Goal: Participate in discussion

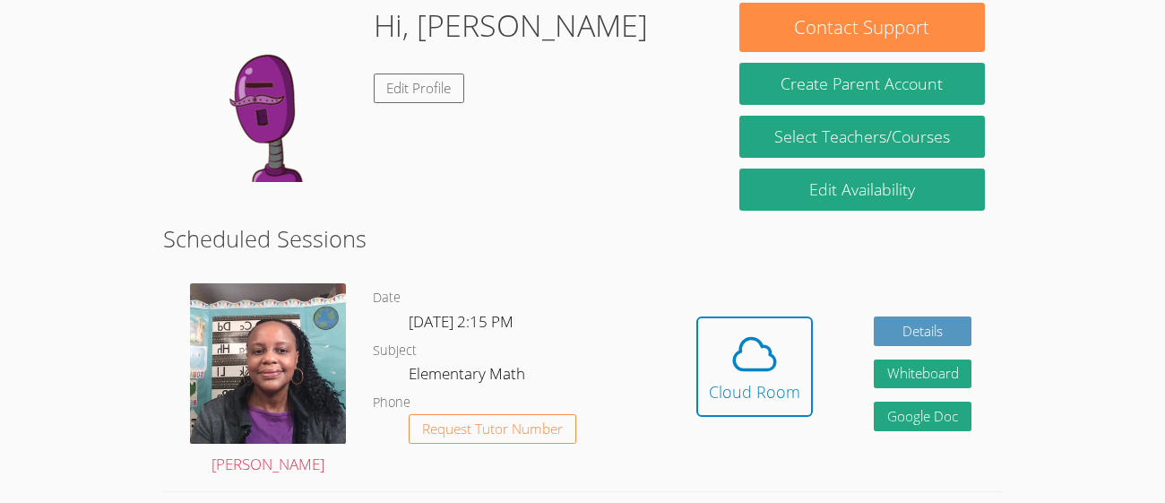
scroll to position [289, 0]
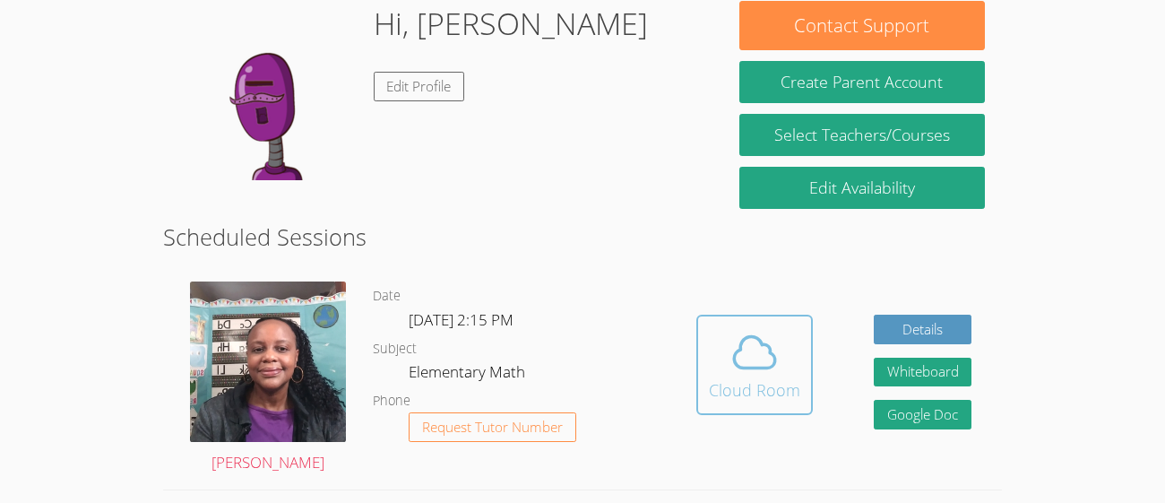
click at [752, 364] on icon at bounding box center [755, 352] width 50 height 50
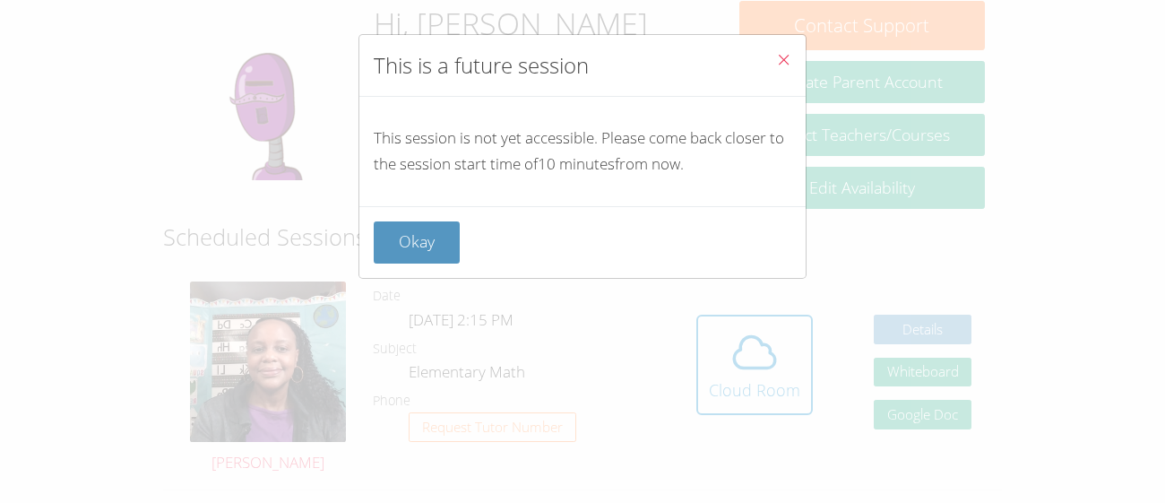
click at [777, 70] on span "Close" at bounding box center [783, 61] width 15 height 21
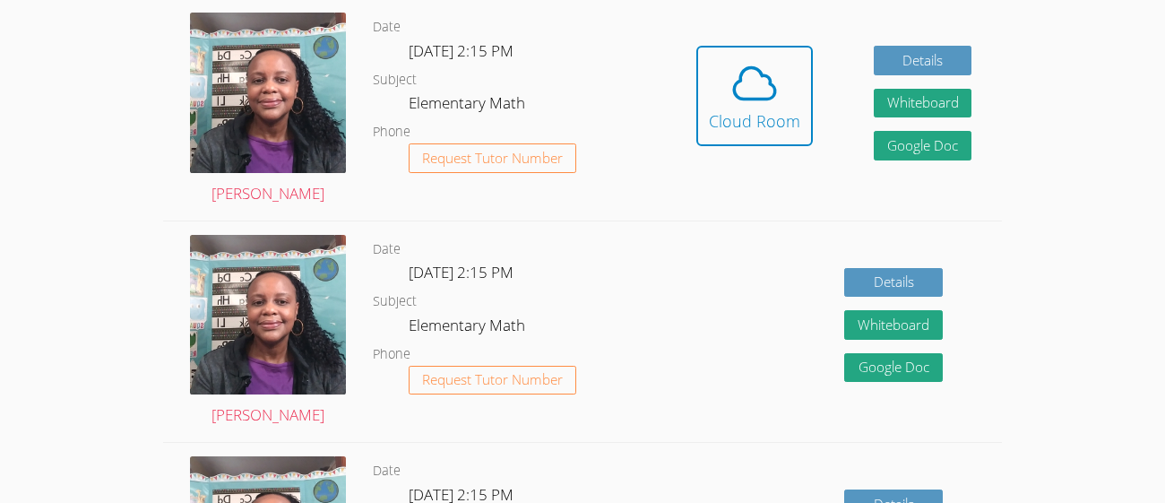
scroll to position [562, 0]
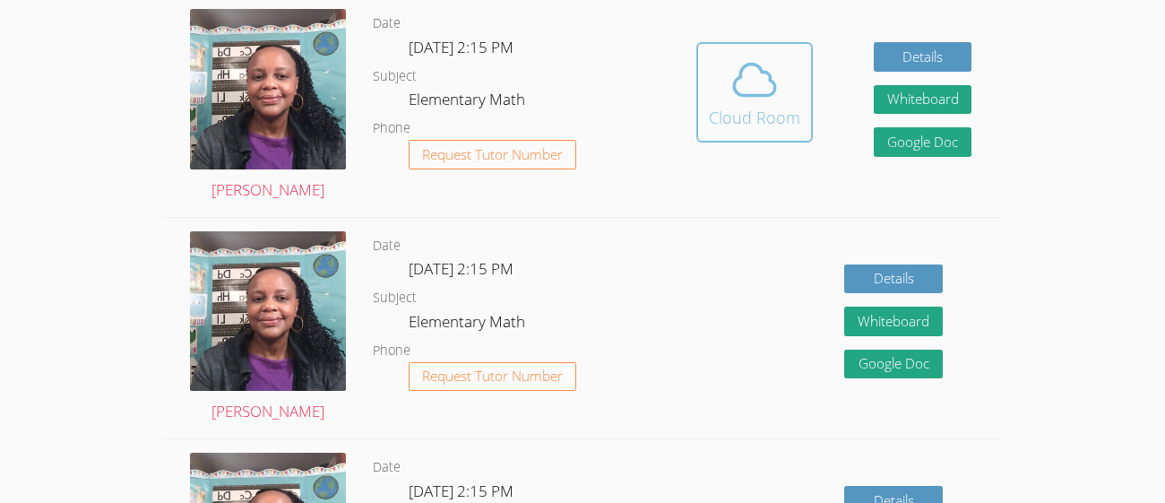
click at [739, 82] on icon at bounding box center [755, 80] width 50 height 50
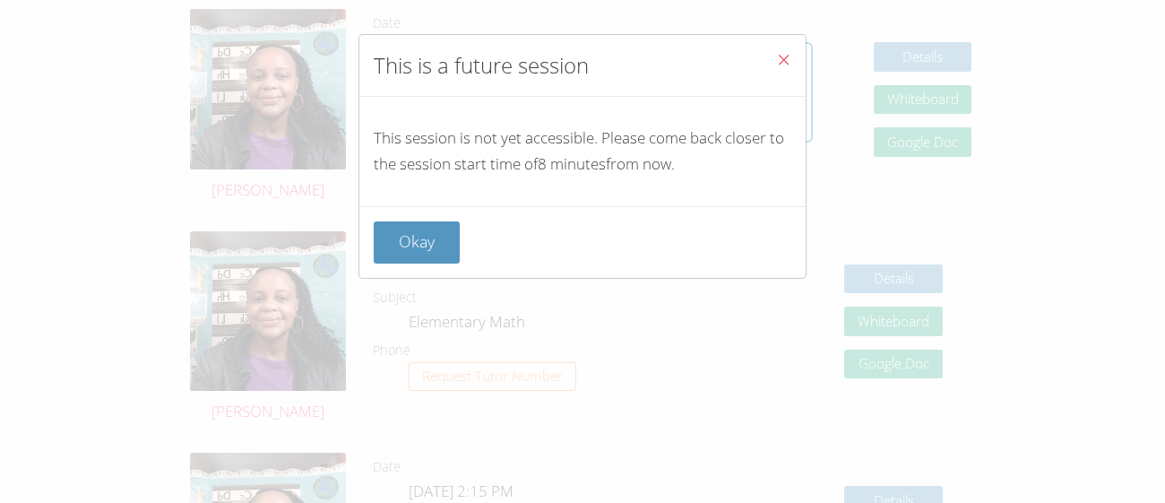
click at [782, 59] on icon "Close" at bounding box center [783, 59] width 15 height 15
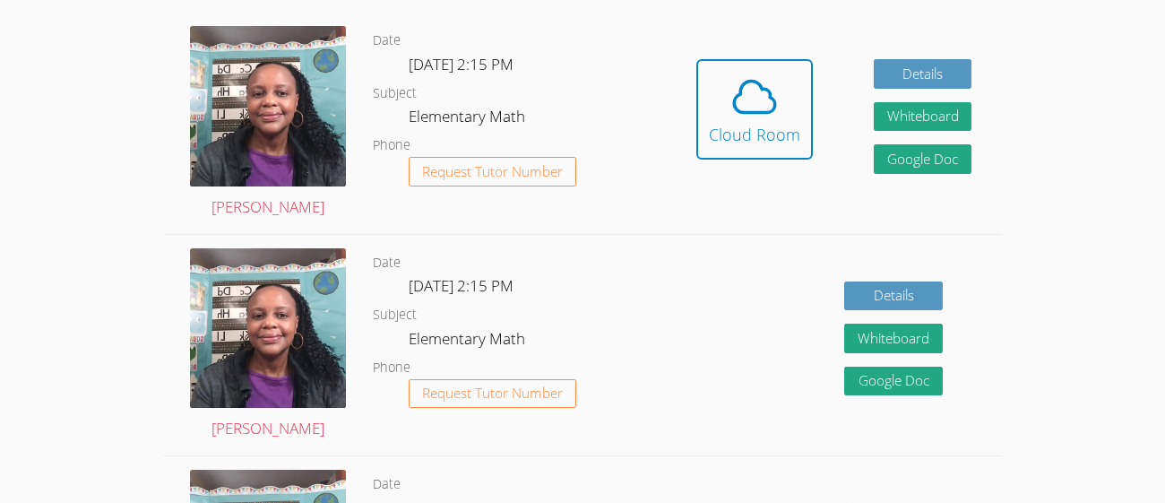
scroll to position [540, 0]
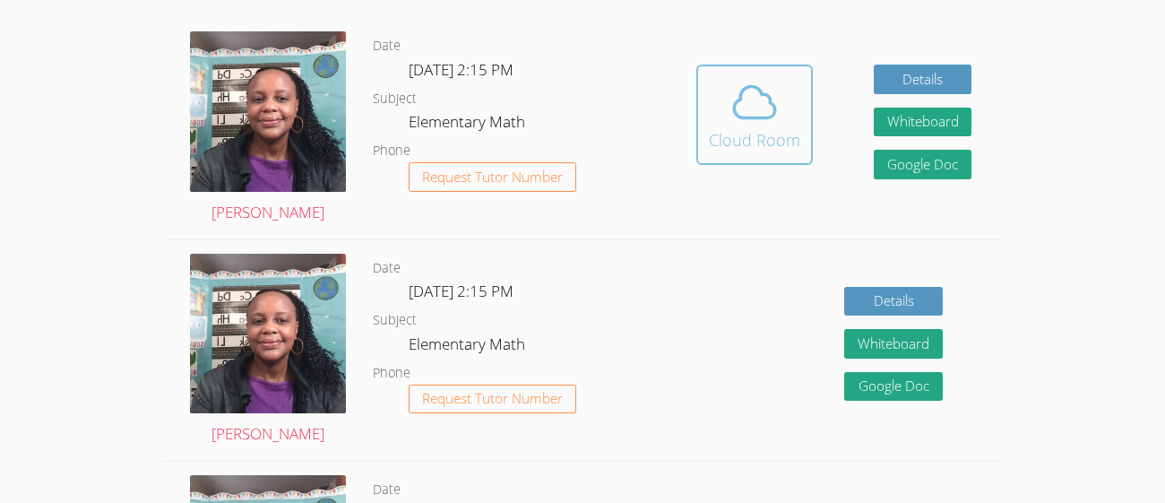
click at [772, 113] on icon at bounding box center [755, 102] width 50 height 50
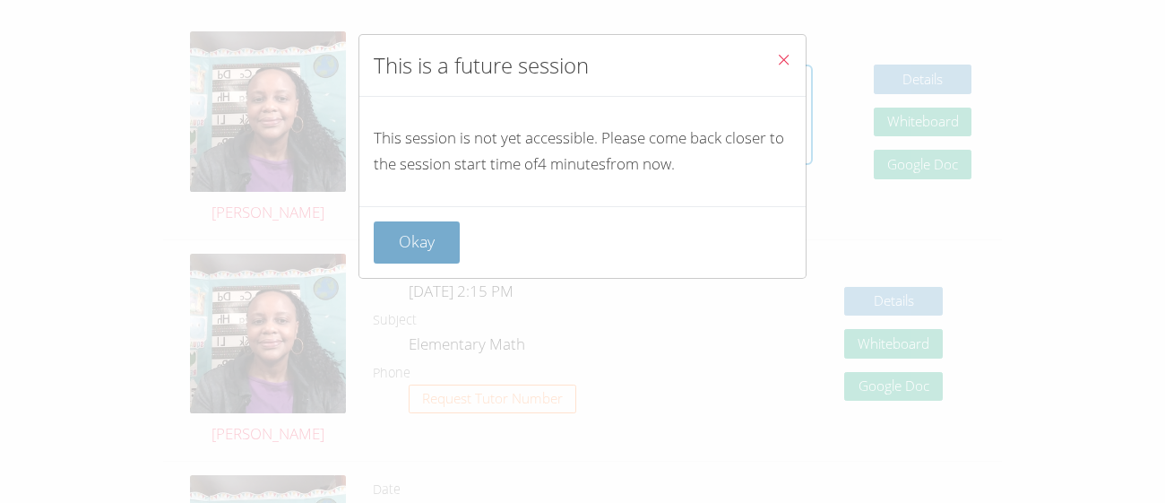
click at [407, 237] on button "Okay" at bounding box center [417, 242] width 86 height 42
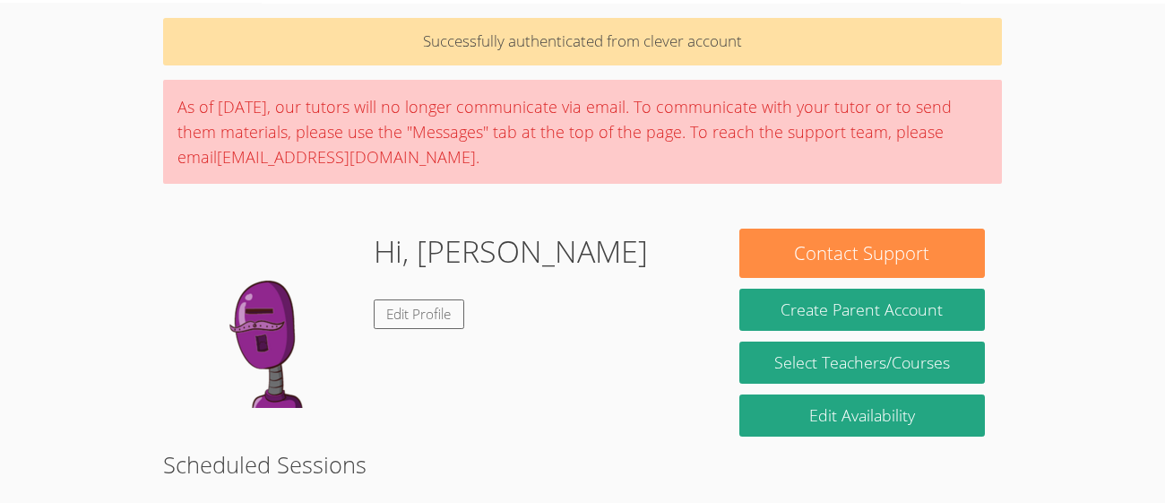
scroll to position [0, 0]
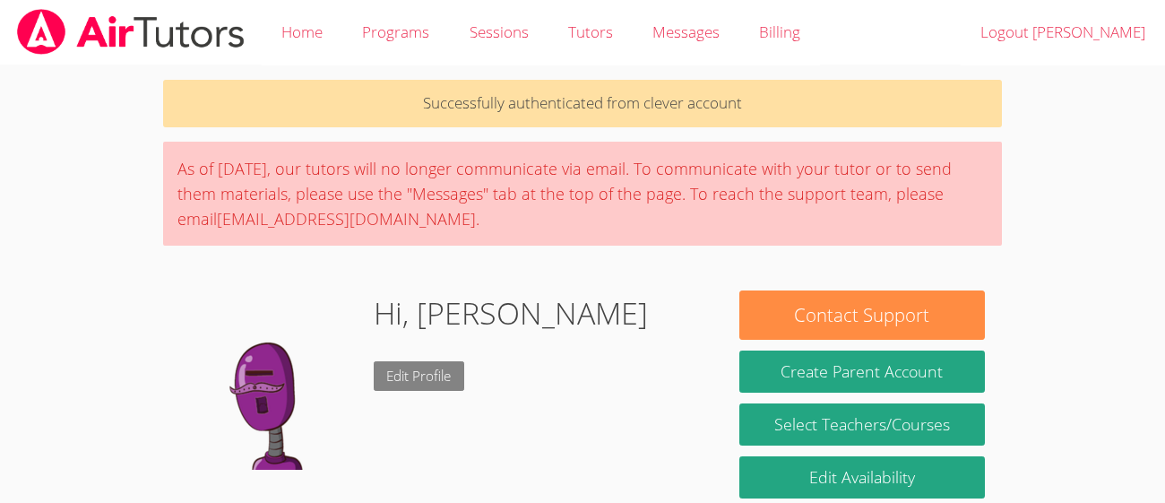
click at [422, 374] on link "Edit Profile" at bounding box center [419, 376] width 91 height 30
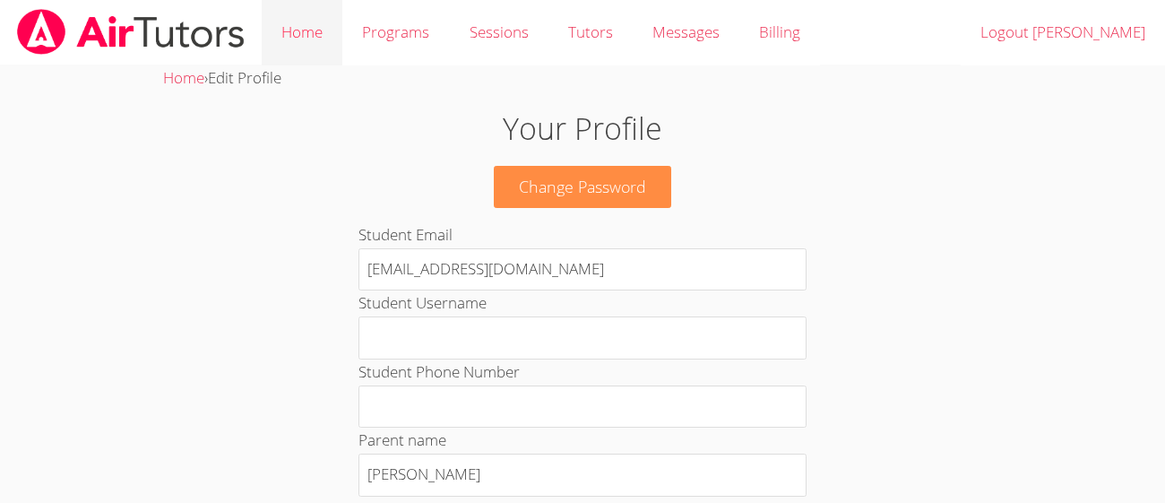
click at [303, 33] on link "Home" at bounding box center [302, 32] width 81 height 65
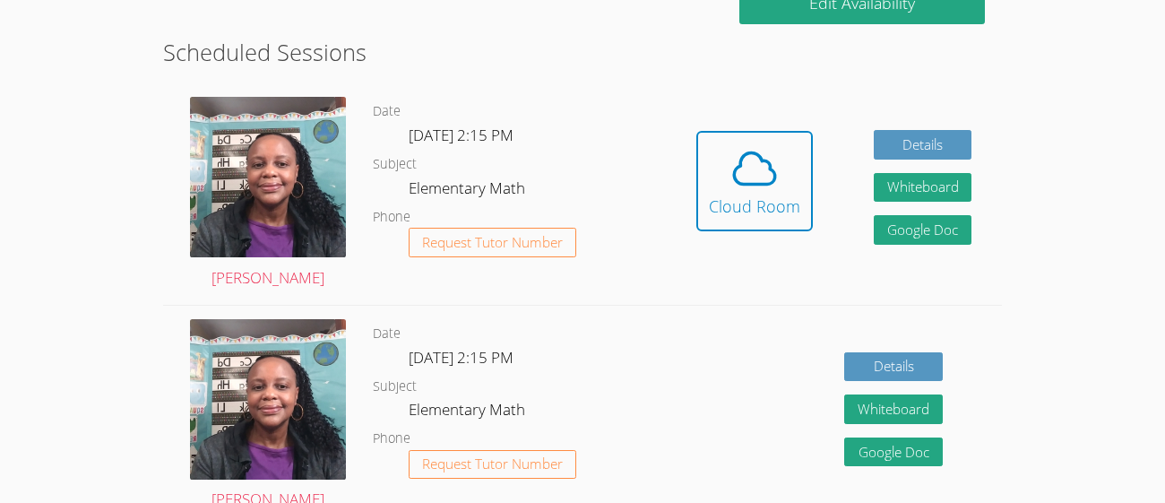
scroll to position [409, 0]
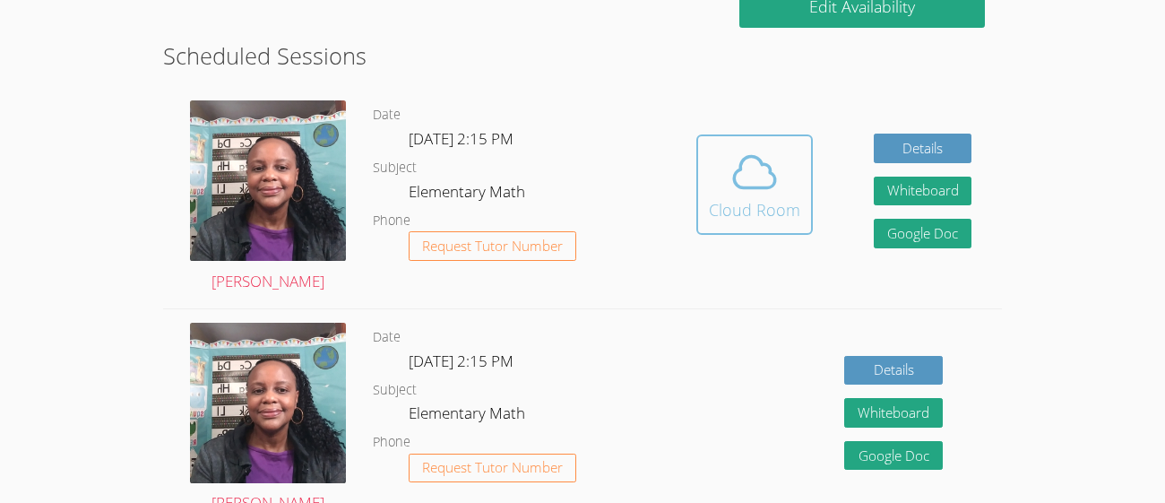
click at [767, 208] on div "Cloud Room" at bounding box center [754, 209] width 91 height 25
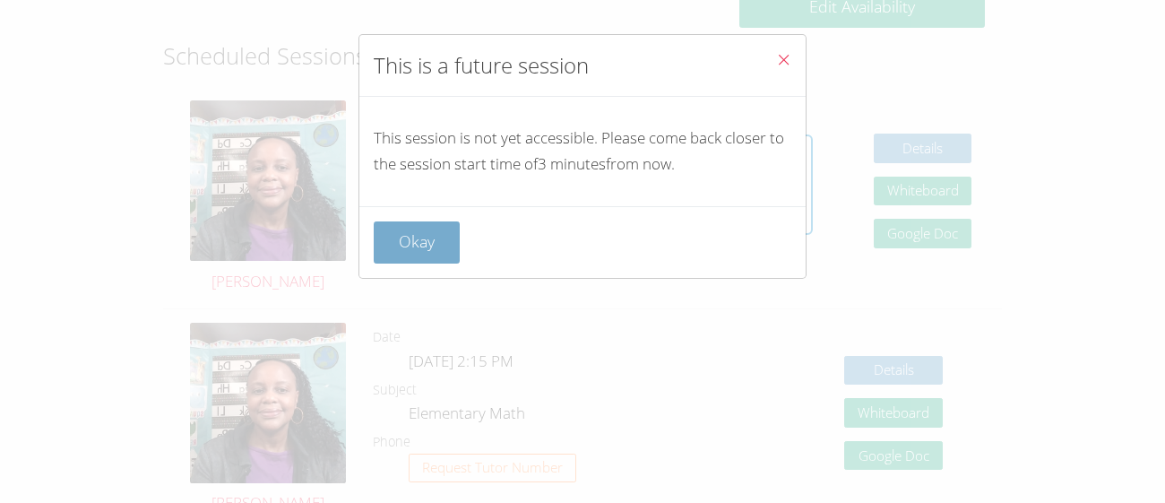
click at [411, 262] on button "Okay" at bounding box center [417, 242] width 86 height 42
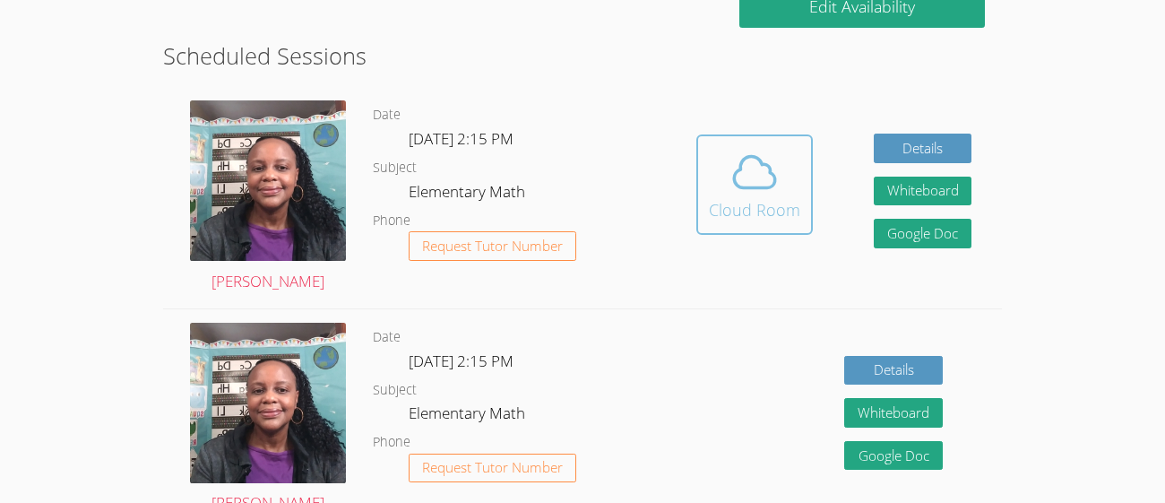
click at [763, 189] on icon at bounding box center [755, 172] width 50 height 50
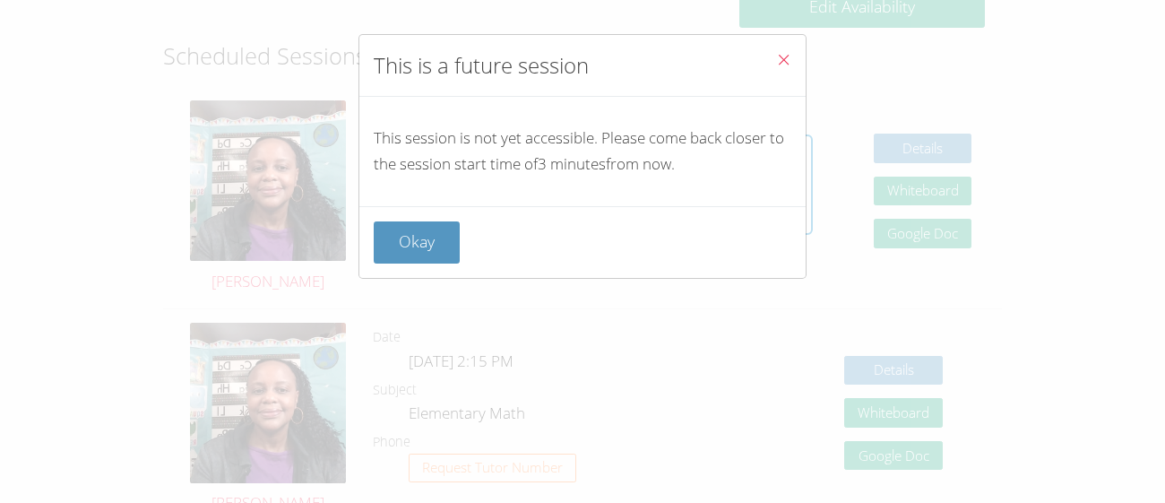
click at [786, 45] on button "Close" at bounding box center [784, 62] width 44 height 55
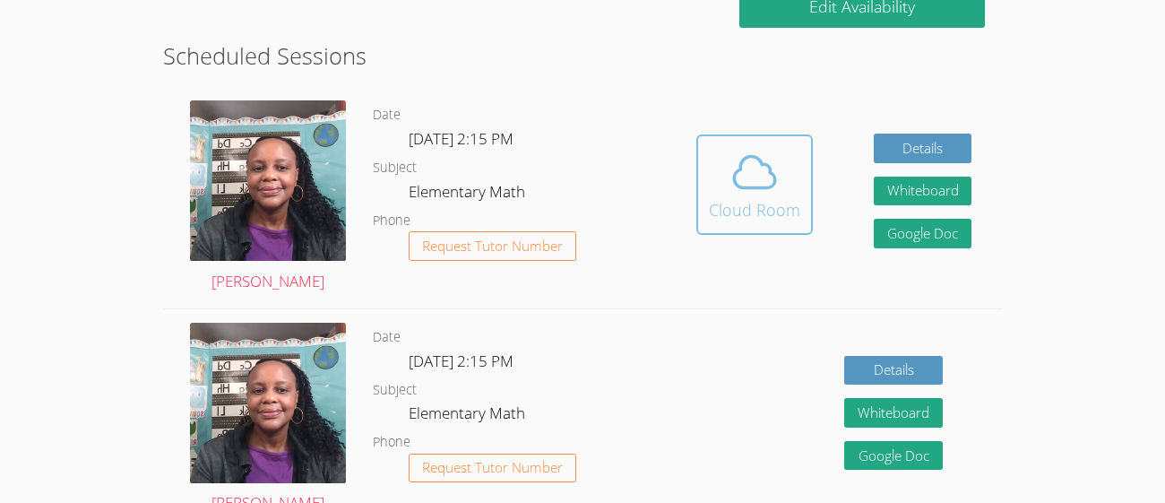
click at [740, 204] on div "Cloud Room" at bounding box center [754, 209] width 91 height 25
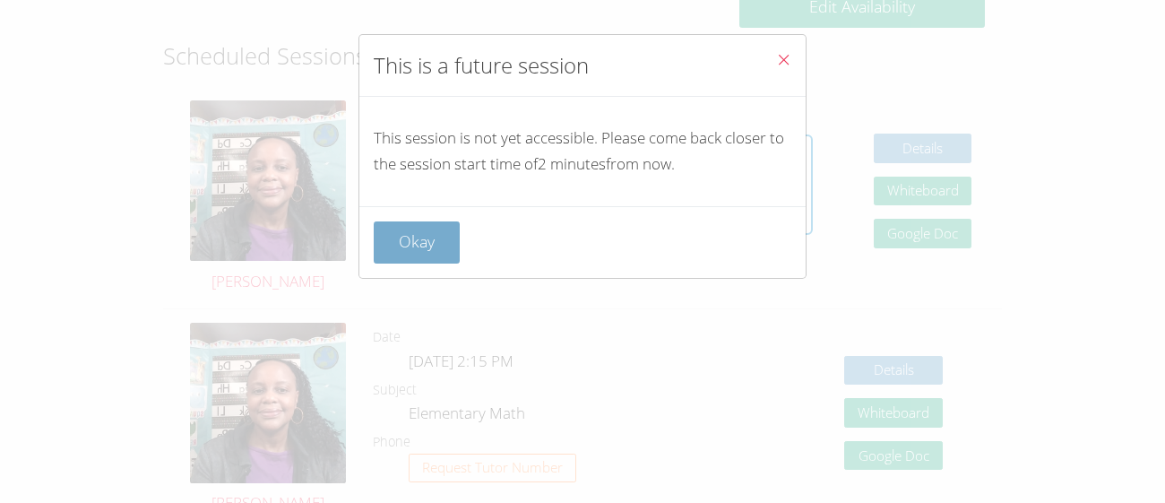
click at [437, 239] on button "Okay" at bounding box center [417, 242] width 86 height 42
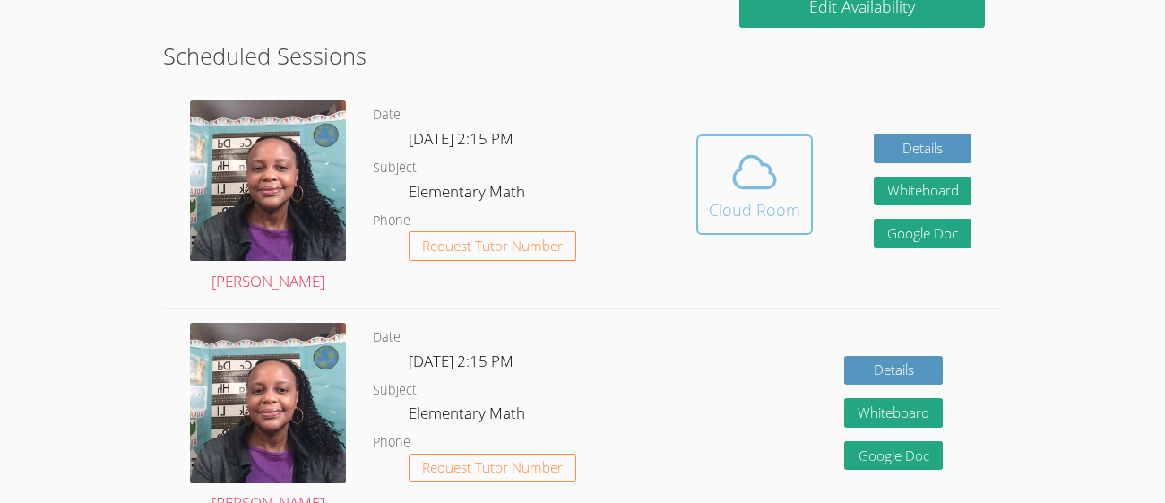
click at [759, 197] on div "Cloud Room" at bounding box center [754, 209] width 91 height 25
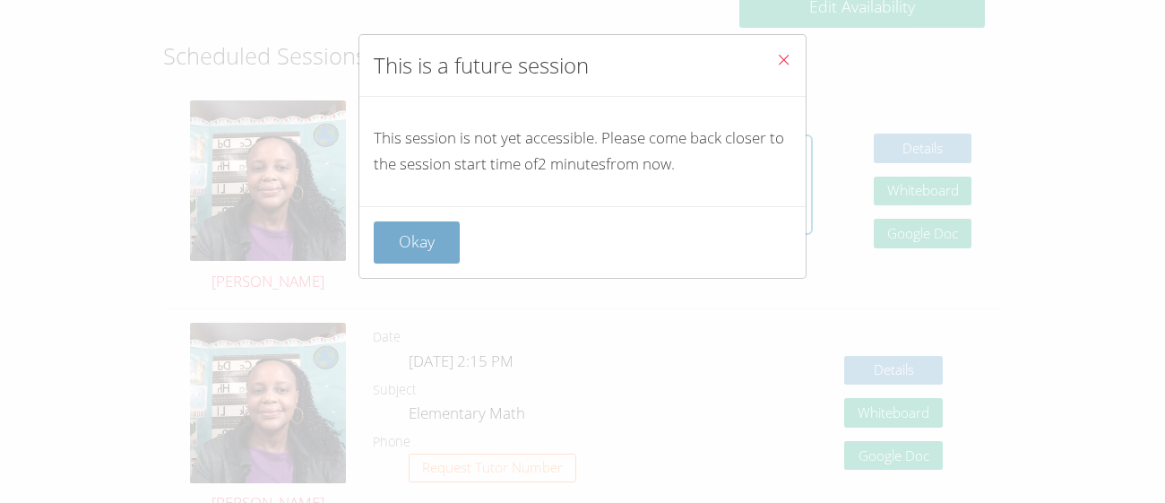
click at [417, 241] on button "Okay" at bounding box center [417, 242] width 86 height 42
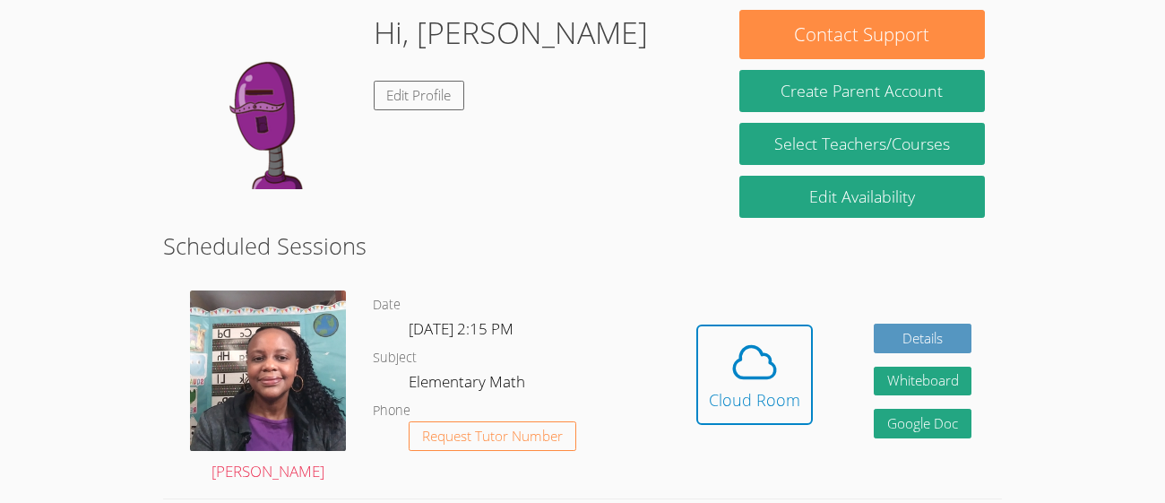
scroll to position [216, 0]
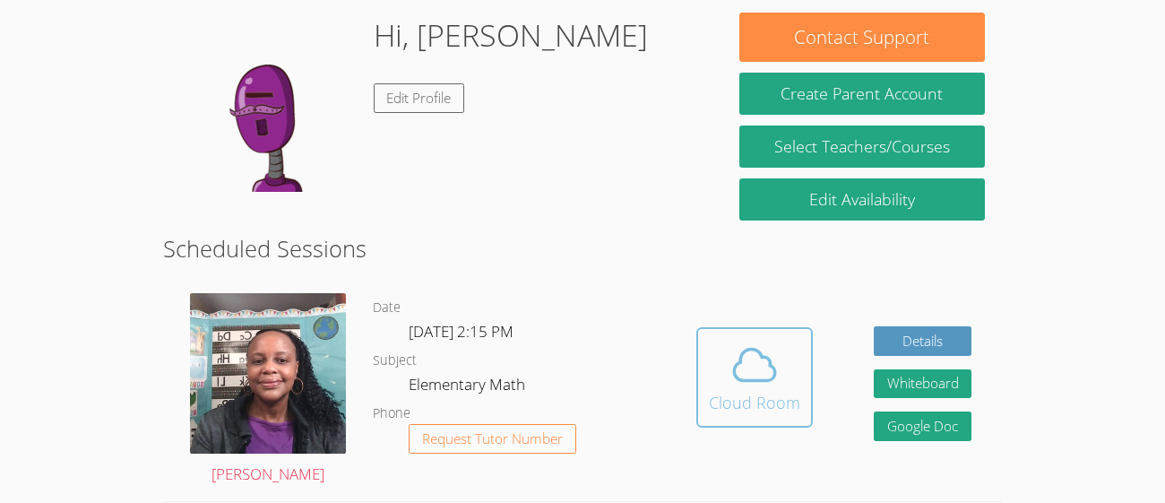
click at [788, 350] on span at bounding box center [754, 365] width 91 height 50
click at [762, 400] on div "Cloud Room" at bounding box center [754, 402] width 91 height 25
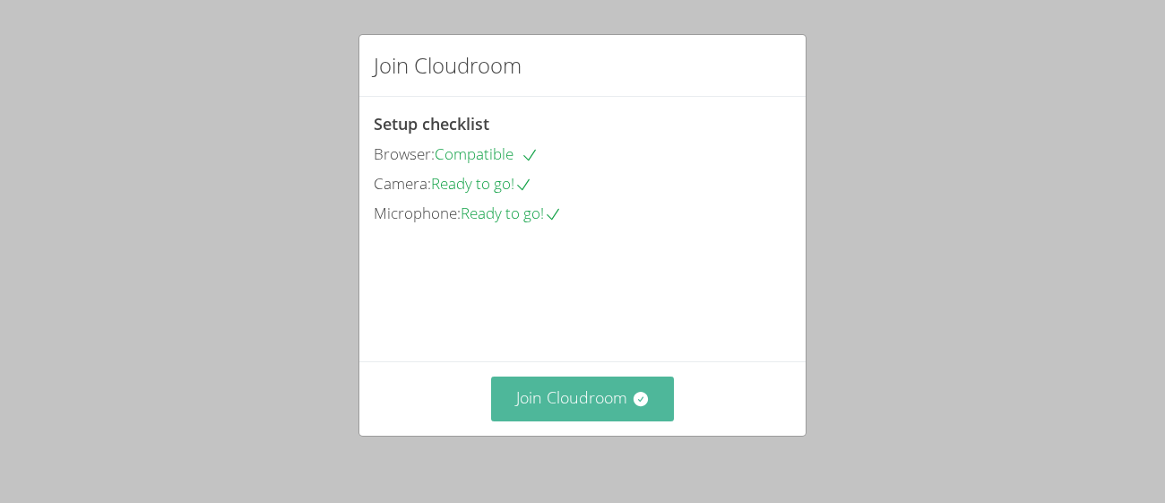
click at [587, 397] on button "Join Cloudroom" at bounding box center [583, 398] width 184 height 44
click at [609, 387] on button "Join Cloudroom" at bounding box center [583, 398] width 184 height 44
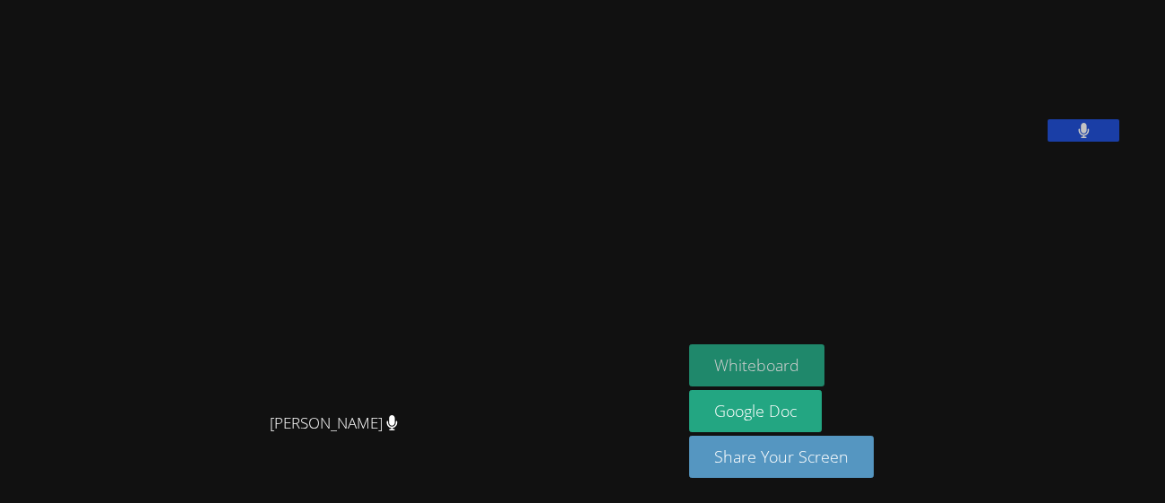
click at [799, 358] on button "Whiteboard" at bounding box center [756, 365] width 135 height 42
click at [1119, 142] on button at bounding box center [1084, 130] width 72 height 22
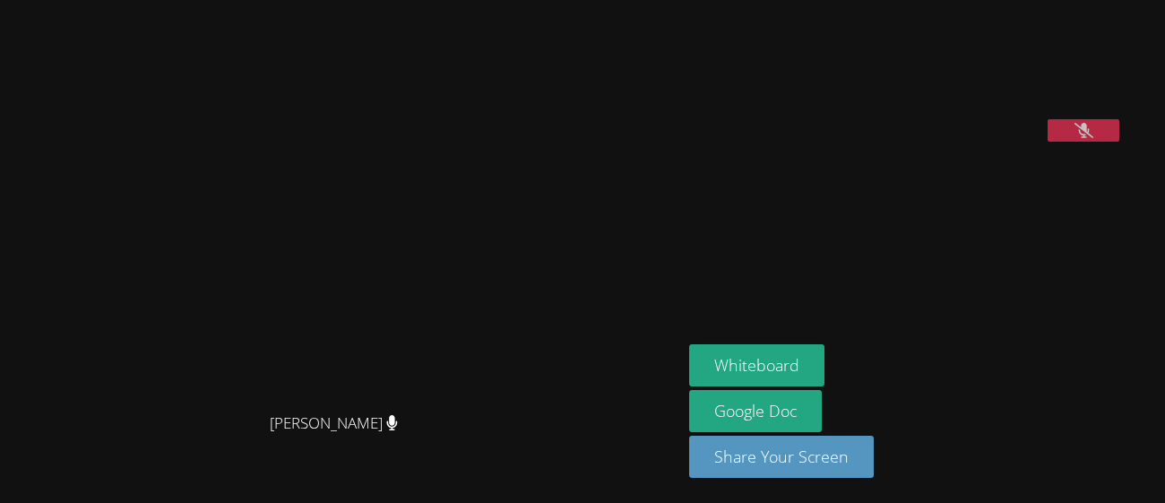
click at [1119, 142] on button at bounding box center [1084, 130] width 72 height 22
click at [1042, 488] on div "Whiteboard Google Doc Share Your Screen" at bounding box center [906, 418] width 434 height 148
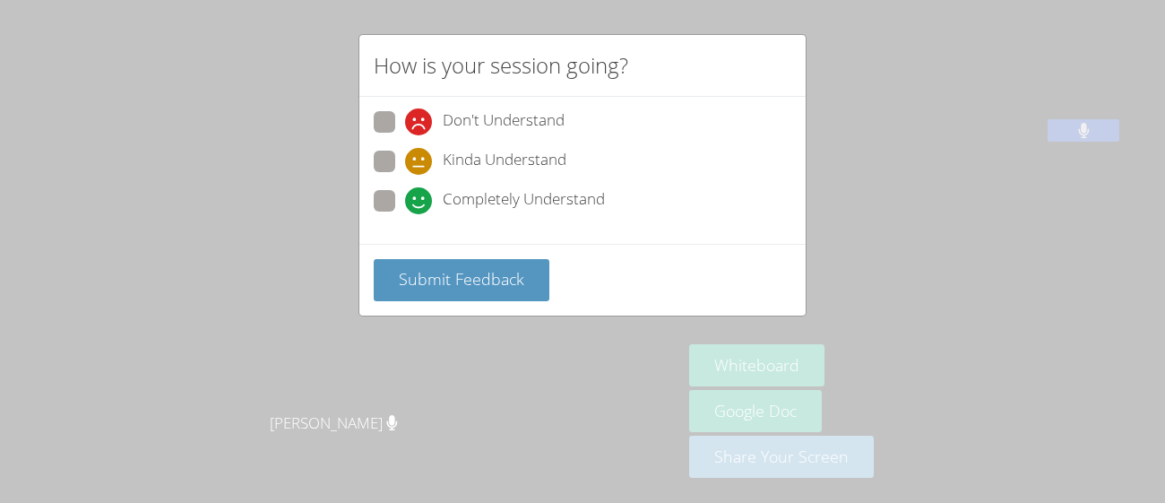
click at [405, 214] on span at bounding box center [405, 214] width 0 height 0
click at [405, 199] on input "Completely Understand" at bounding box center [412, 197] width 15 height 15
radio input "true"
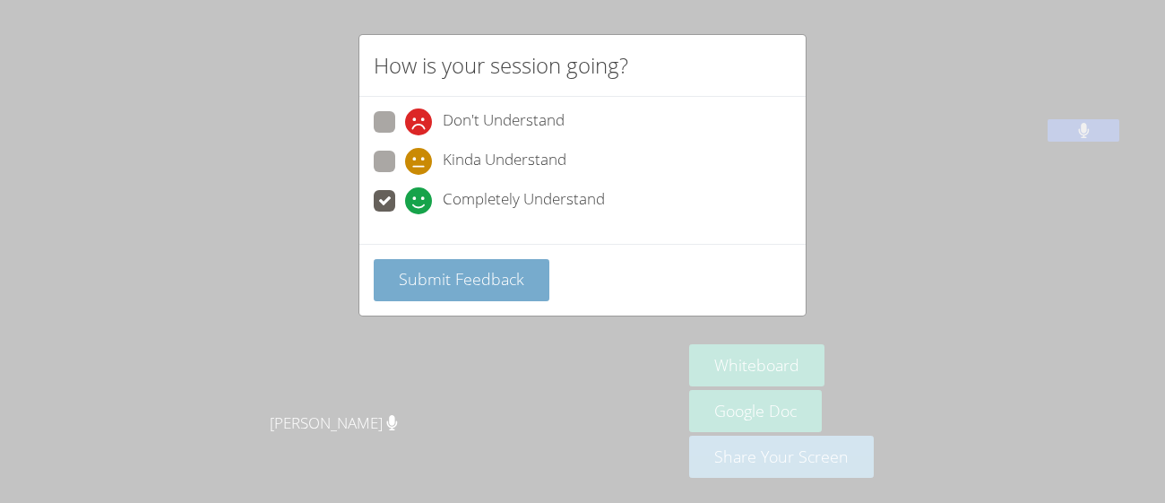
click at [457, 290] on button "Submit Feedback" at bounding box center [462, 280] width 176 height 42
